Goal: Register for event/course

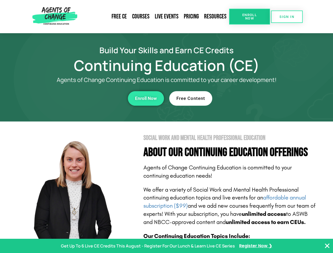
click at [166, 127] on section "Social Work and Mental Health Professional Education About Our Continuing Educa…" at bounding box center [166, 233] width 333 height 222
click at [249, 17] on span "Enroll Now" at bounding box center [250, 16] width 24 height 7
click at [287, 17] on span "SIGN IN" at bounding box center [287, 16] width 15 height 3
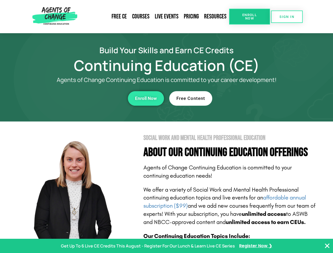
click at [92, 98] on div "Enroll Now" at bounding box center [91, 98] width 145 height 15
click at [146, 98] on span "Enroll Now" at bounding box center [146, 98] width 22 height 4
